Goal: Go to known website: Go to known website

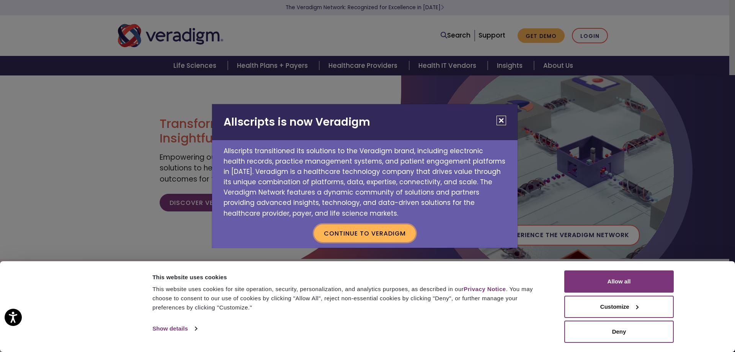
click at [378, 233] on button "Continue to Veradigm" at bounding box center [365, 233] width 102 height 18
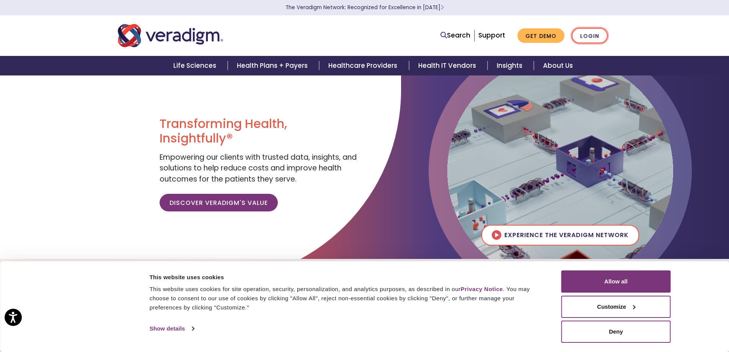
click at [600, 31] on link "Login" at bounding box center [590, 36] width 36 height 16
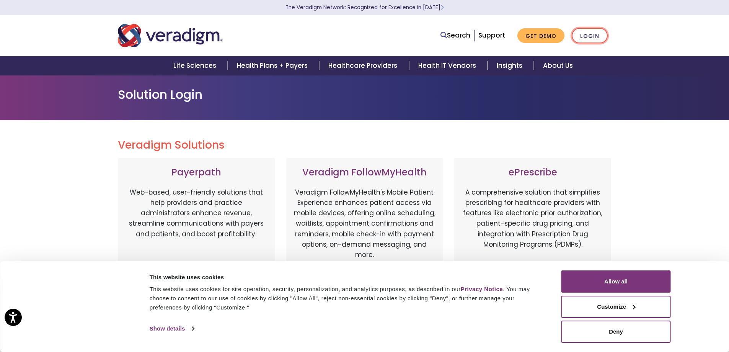
click at [588, 35] on link "Login" at bounding box center [590, 36] width 36 height 16
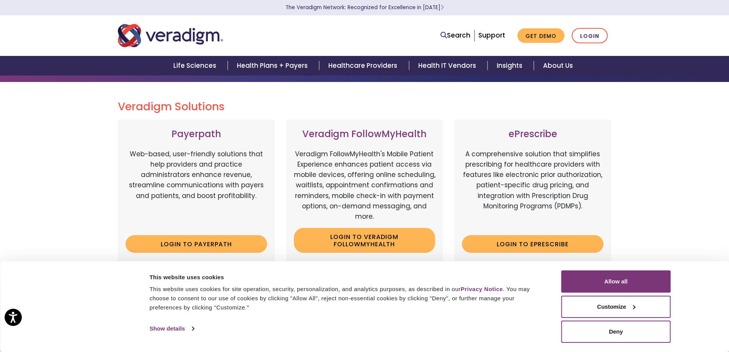
scroll to position [77, 0]
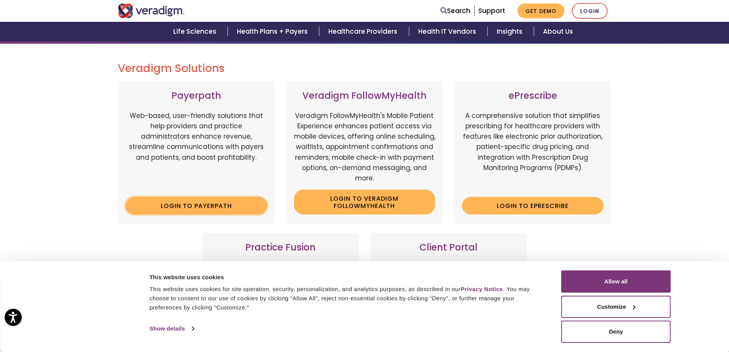
click at [199, 204] on link "Login to Payerpath" at bounding box center [197, 206] width 142 height 18
